Goal: Navigation & Orientation: Find specific page/section

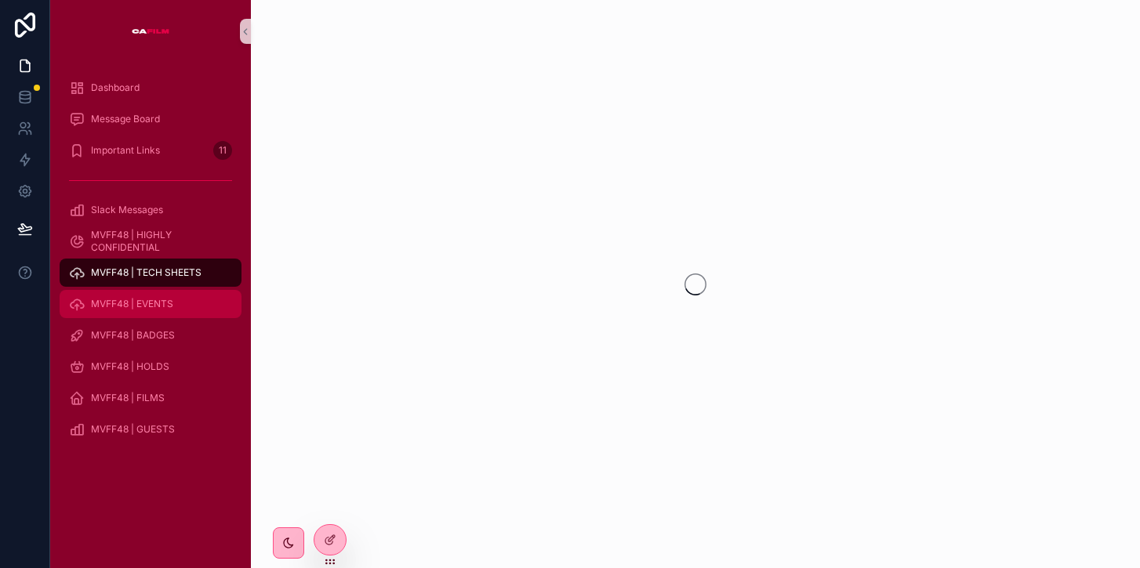
click at [137, 300] on span "MVFF48 | EVENTS" at bounding box center [132, 304] width 82 height 13
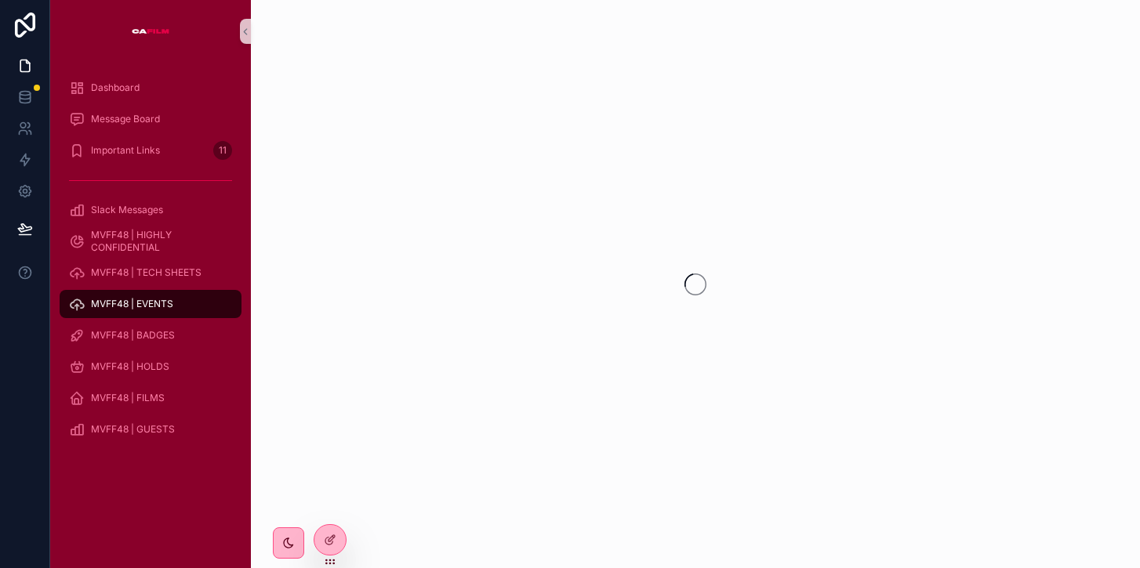
click at [137, 300] on span "MVFF48 | EVENTS" at bounding box center [132, 304] width 82 height 13
click at [164, 306] on span "MVFF48 | EVENTS" at bounding box center [132, 304] width 82 height 13
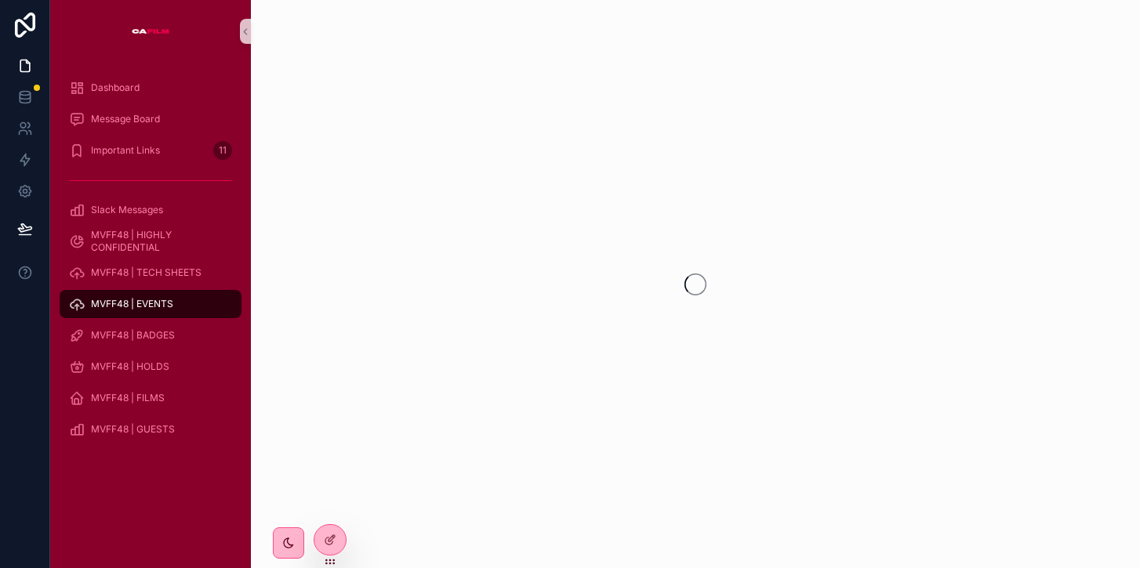
click at [164, 306] on span "MVFF48 | EVENTS" at bounding box center [132, 304] width 82 height 13
click at [441, 184] on div "scrollable content" at bounding box center [695, 284] width 889 height 568
click at [139, 31] on img "scrollable content" at bounding box center [151, 31] width 38 height 25
click at [18, 20] on icon at bounding box center [25, 25] width 20 height 25
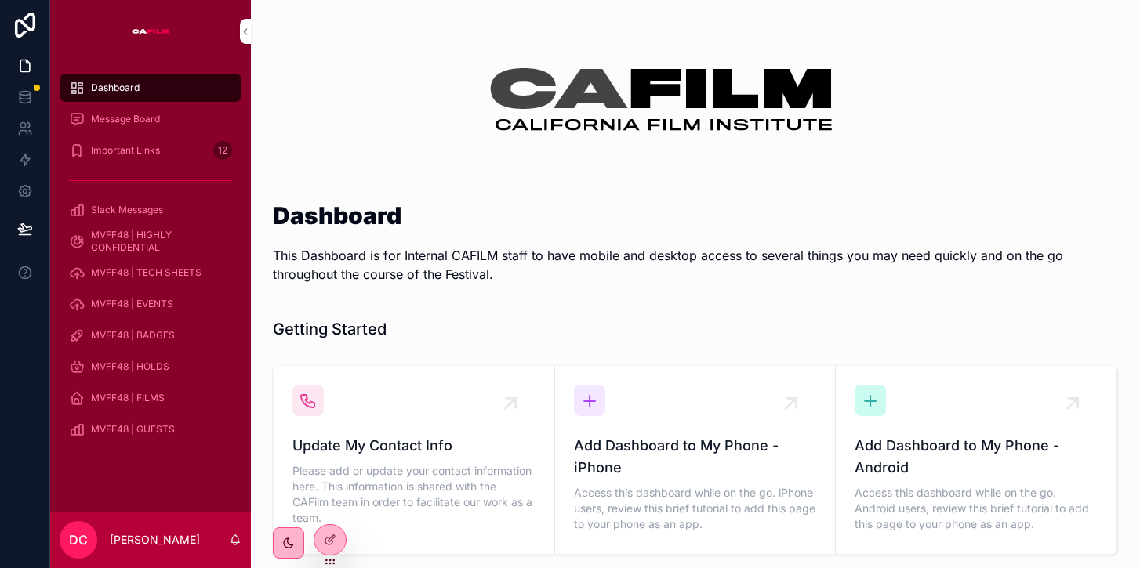
click at [157, 29] on img "scrollable content" at bounding box center [151, 31] width 38 height 25
click at [128, 304] on span "MVFF48 | EVENTS" at bounding box center [132, 304] width 82 height 13
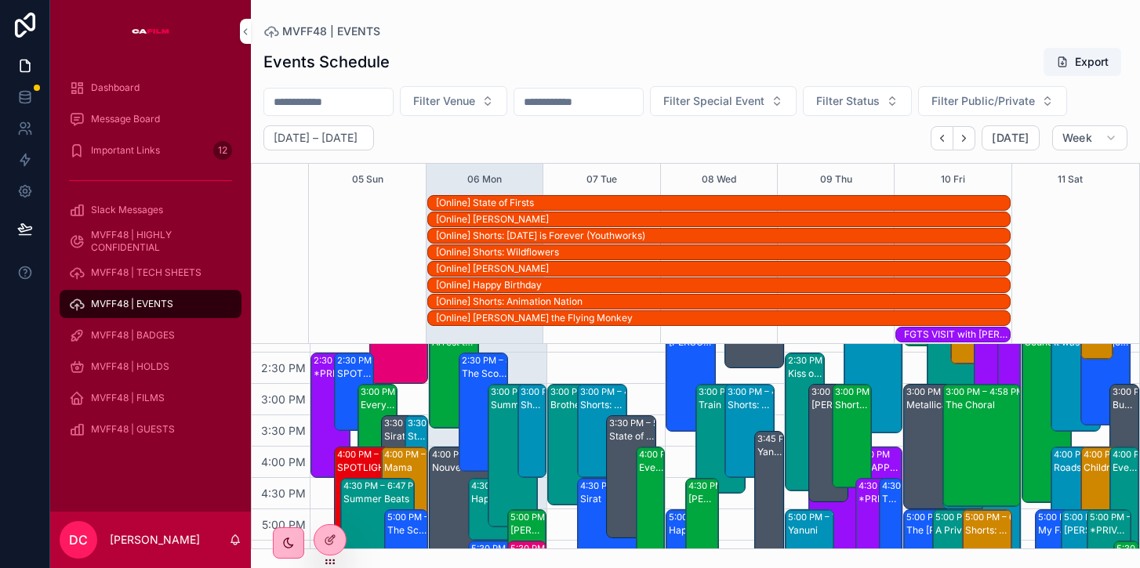
scroll to position [791, 0]
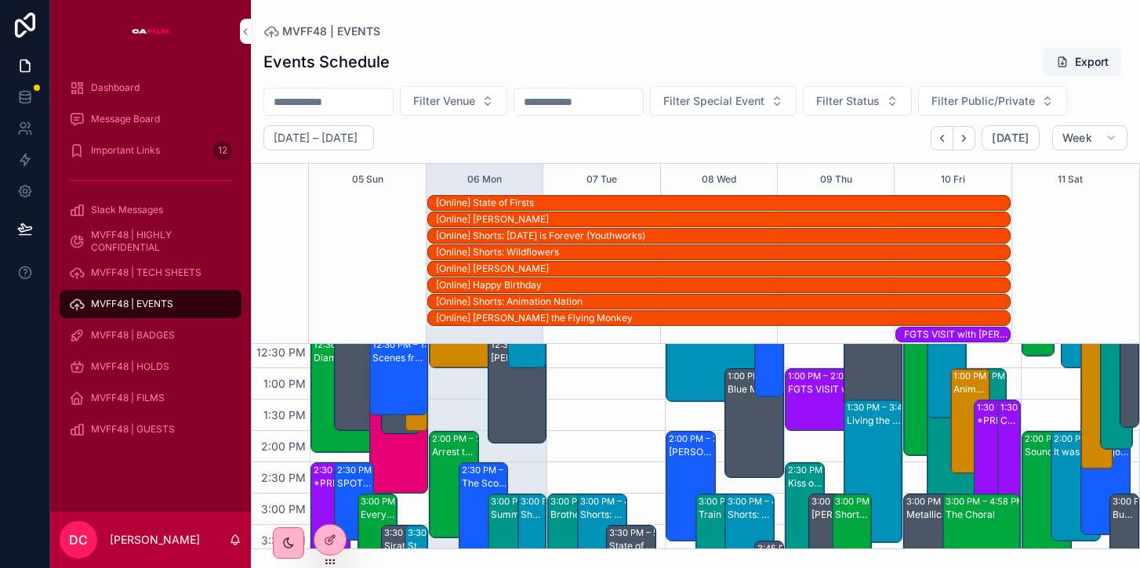
click at [30, 24] on icon at bounding box center [24, 25] width 31 height 25
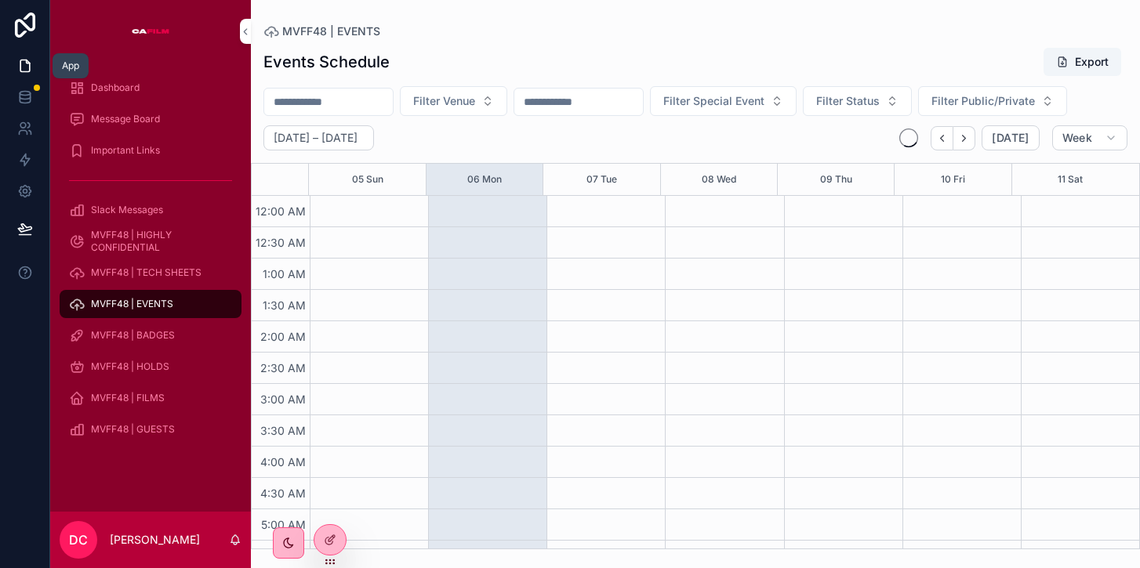
click at [20, 64] on icon at bounding box center [25, 66] width 16 height 16
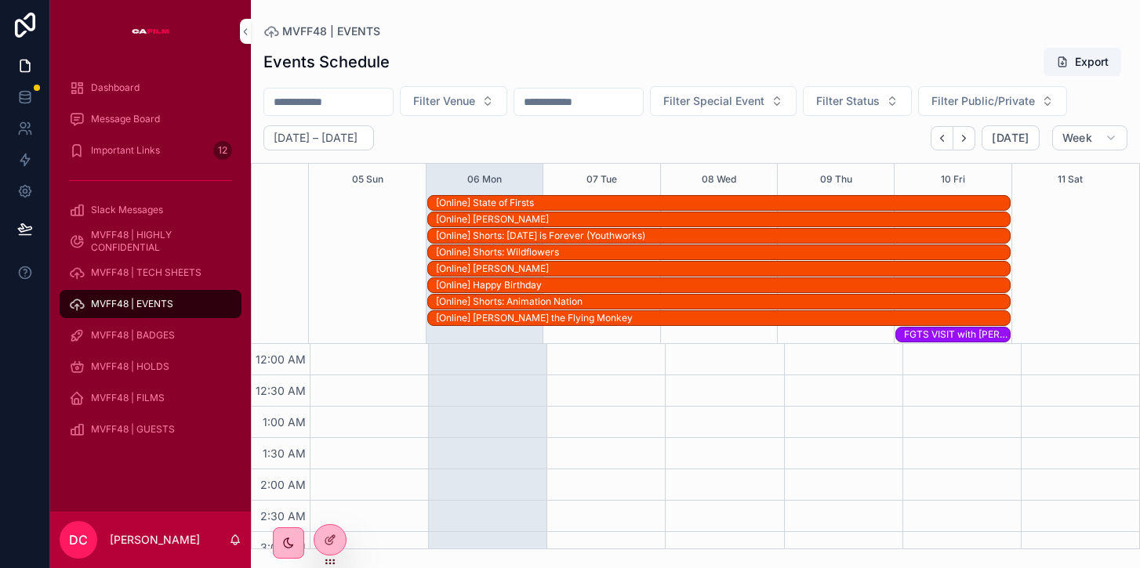
click at [107, 85] on span "Dashboard" at bounding box center [115, 88] width 49 height 13
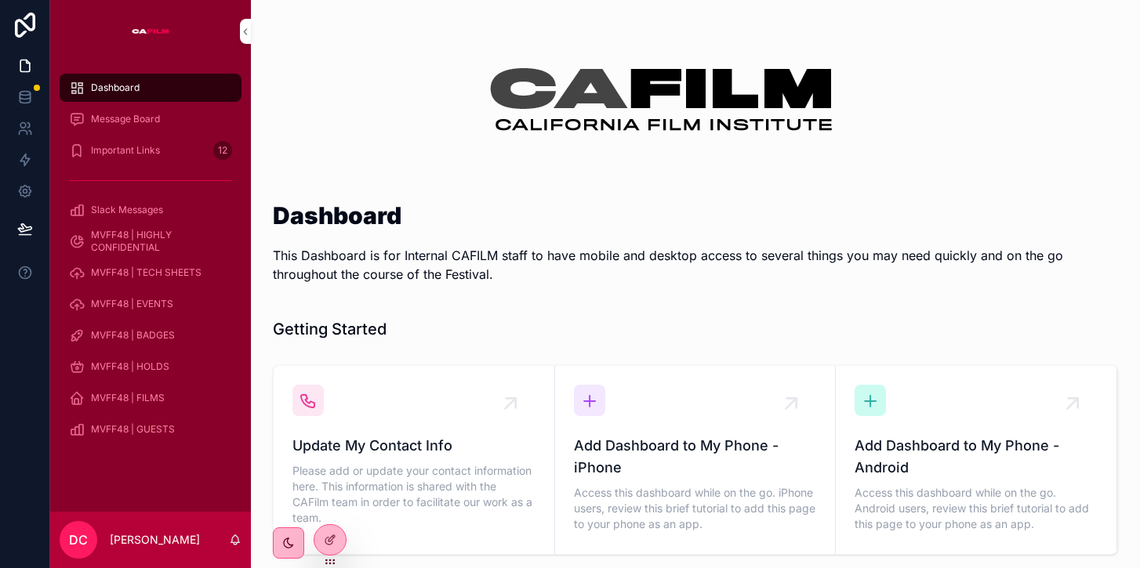
click at [136, 307] on span "MVFF48 | EVENTS" at bounding box center [132, 304] width 82 height 13
